Goal: Information Seeking & Learning: Learn about a topic

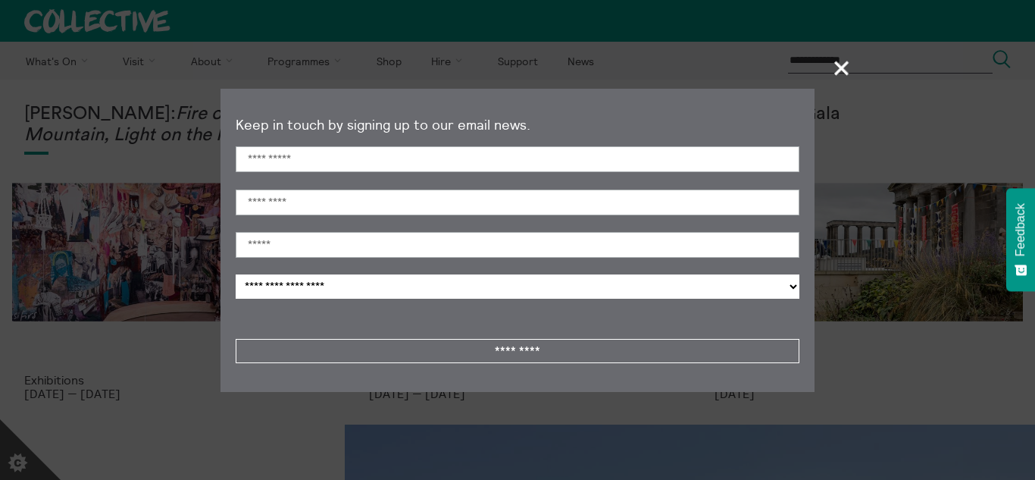
click at [839, 74] on span "+" at bounding box center [842, 67] width 45 height 45
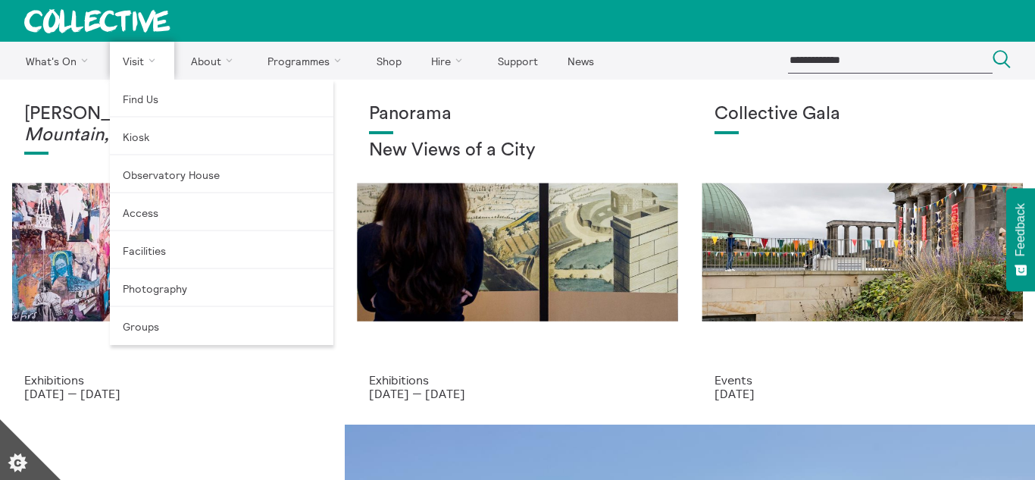
click at [150, 52] on link "Visit" at bounding box center [142, 61] width 65 height 38
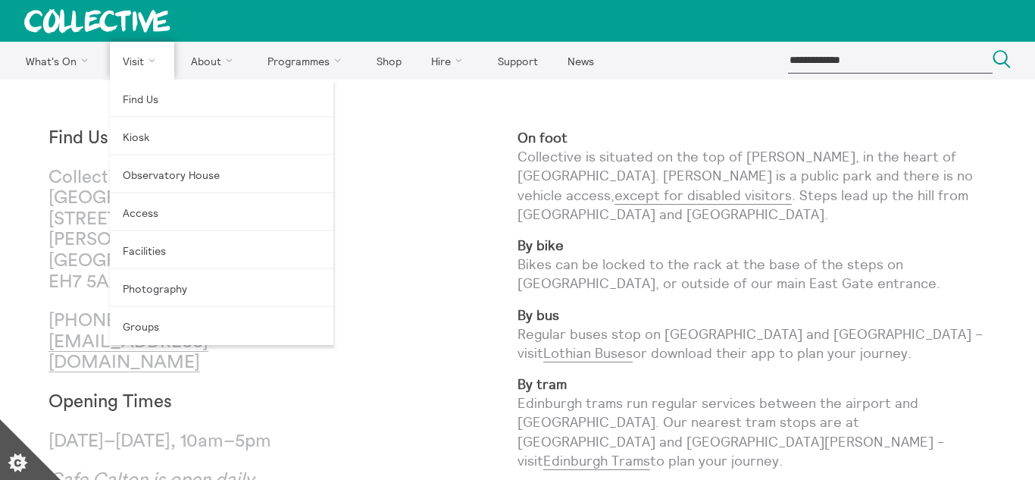
click at [127, 55] on link "Visit" at bounding box center [142, 61] width 65 height 38
click at [159, 70] on link "Visit" at bounding box center [142, 61] width 65 height 38
click at [142, 59] on link "Visit" at bounding box center [142, 61] width 65 height 38
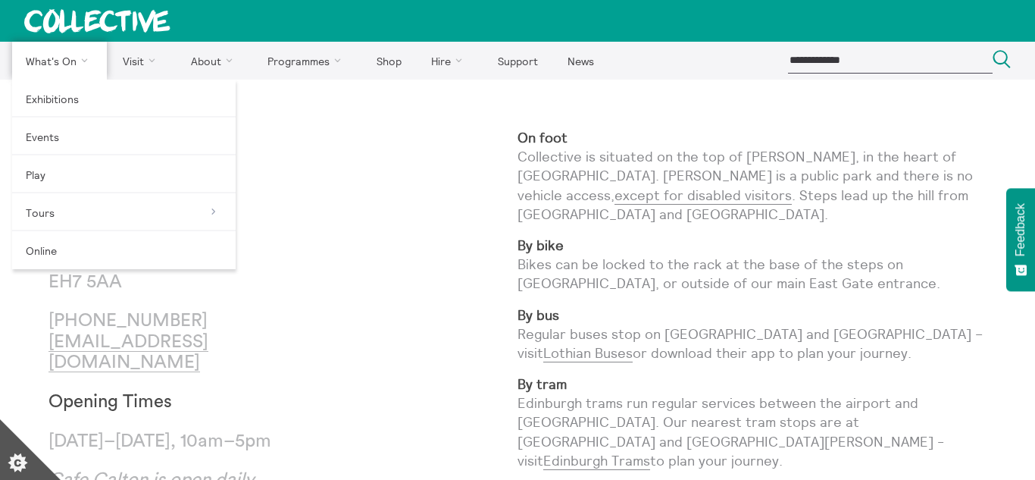
click at [51, 67] on link "What's On" at bounding box center [59, 61] width 95 height 38
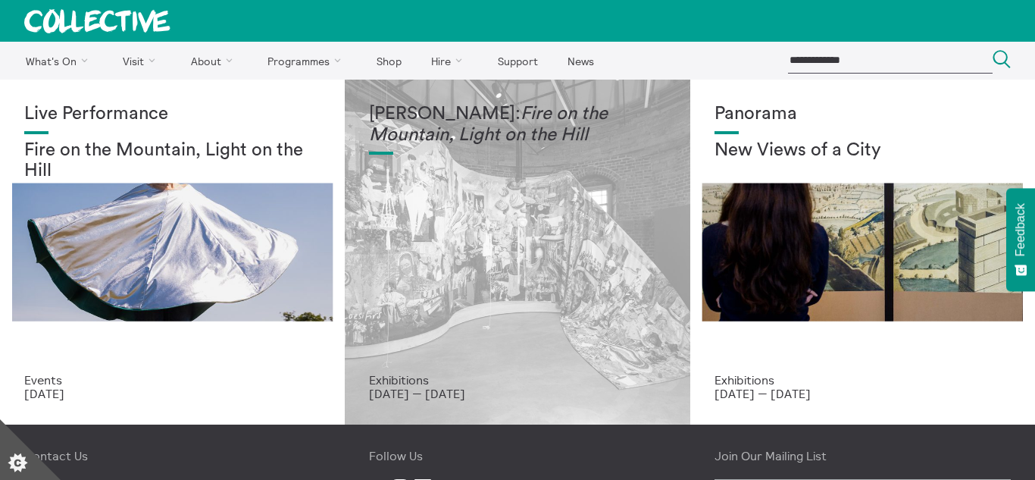
click at [459, 259] on div "Mercedes Azpilicueta: Fire on the Mountain, Light on the Hill" at bounding box center [517, 238] width 296 height 269
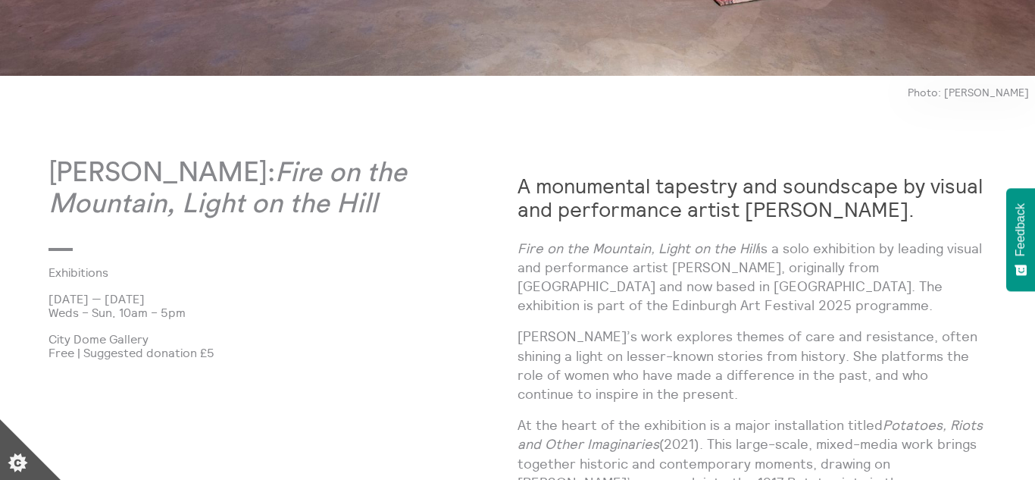
scroll to position [695, 0]
